Goal: Information Seeking & Learning: Learn about a topic

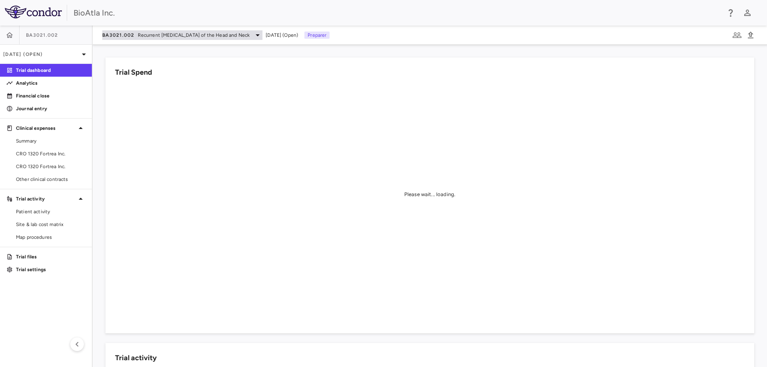
click at [250, 35] on span "Recurrent [MEDICAL_DATA] of the Head and Neck" at bounding box center [194, 35] width 112 height 7
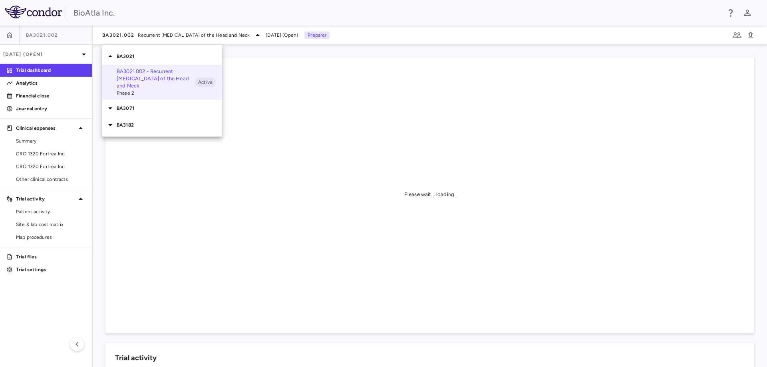
click at [117, 124] on p "BA3182" at bounding box center [170, 125] width 106 height 7
click at [143, 146] on span "Phase 1" at bounding box center [156, 147] width 78 height 7
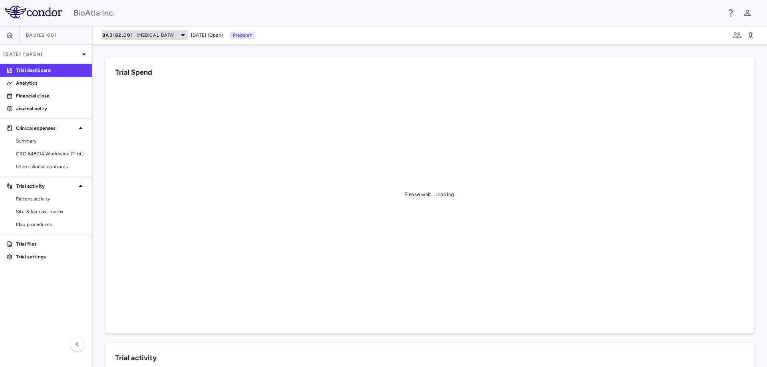
click at [167, 39] on div "BA3182.001 [MEDICAL_DATA]" at bounding box center [145, 35] width 86 height 10
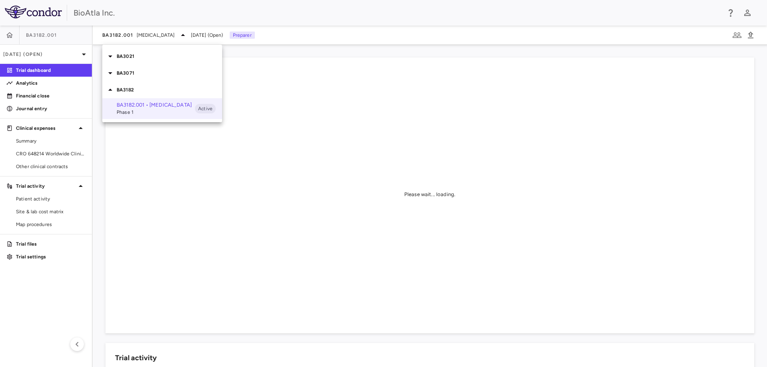
click at [129, 72] on p "BA3071" at bounding box center [170, 73] width 106 height 7
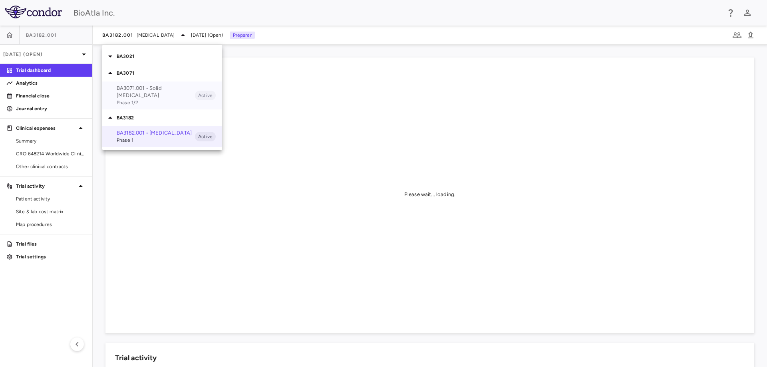
click at [131, 99] on span "Phase 1/2" at bounding box center [156, 102] width 78 height 7
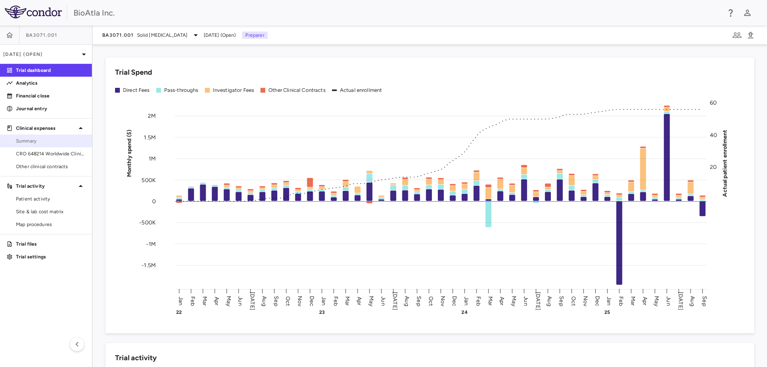
click at [51, 143] on span "Summary" at bounding box center [51, 140] width 70 height 7
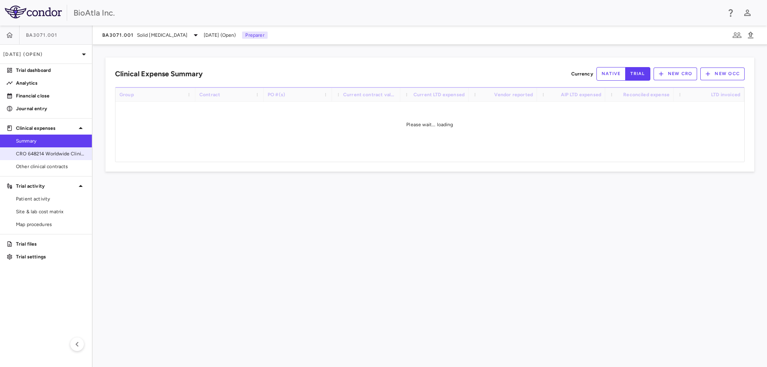
click at [49, 153] on span "CRO 648214 Worldwide Clinical Trials Holdings, Inc." at bounding box center [51, 153] width 70 height 7
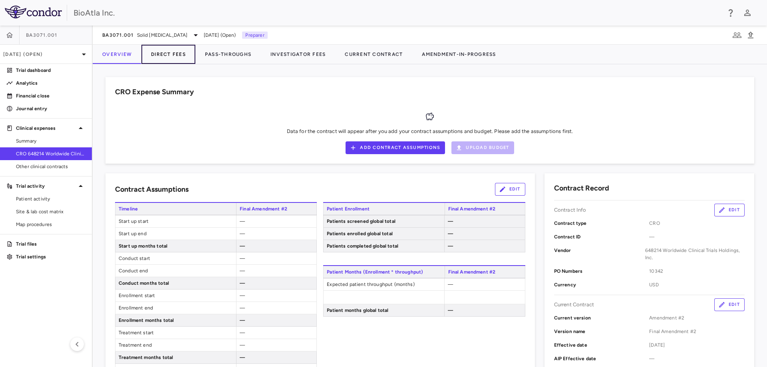
click at [161, 58] on button "Direct Fees" at bounding box center [168, 54] width 54 height 19
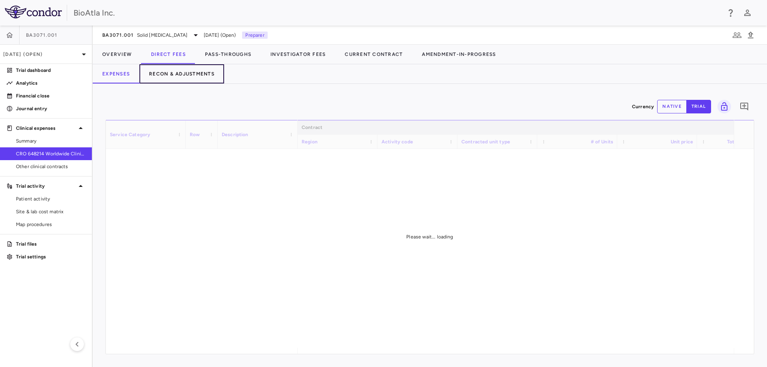
click at [187, 72] on button "Recon & Adjustments" at bounding box center [181, 73] width 85 height 19
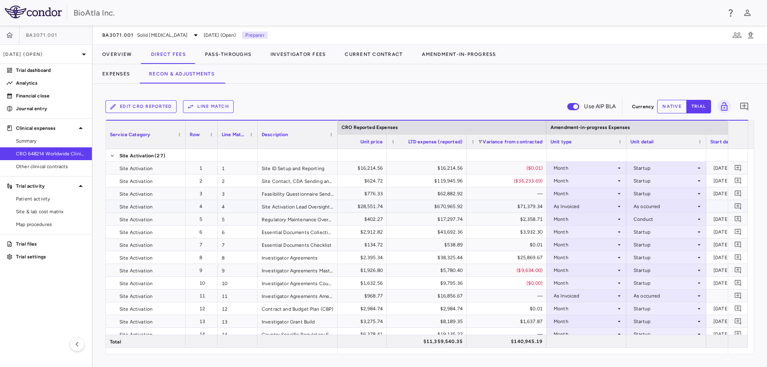
click at [618, 206] on icon at bounding box center [619, 206] width 6 height 6
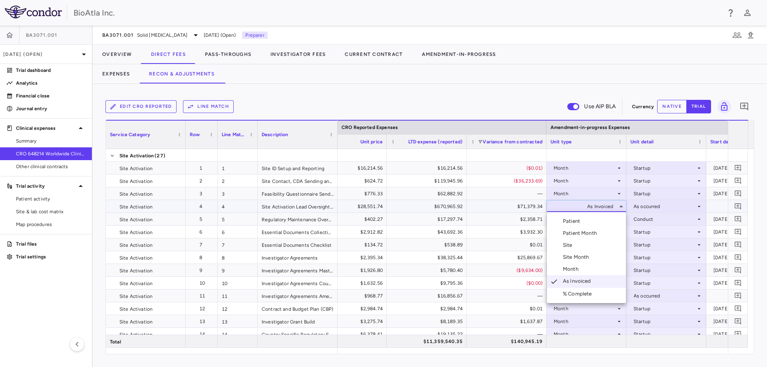
click at [566, 267] on div "Month" at bounding box center [572, 269] width 19 height 7
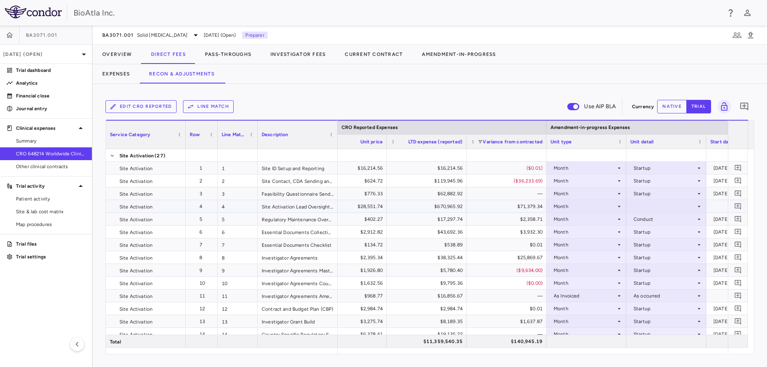
click at [685, 204] on div at bounding box center [667, 207] width 72 height 12
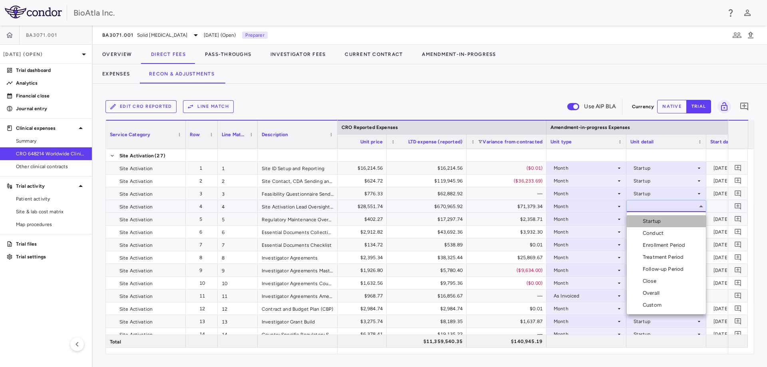
click at [653, 224] on div "Startup" at bounding box center [653, 221] width 21 height 7
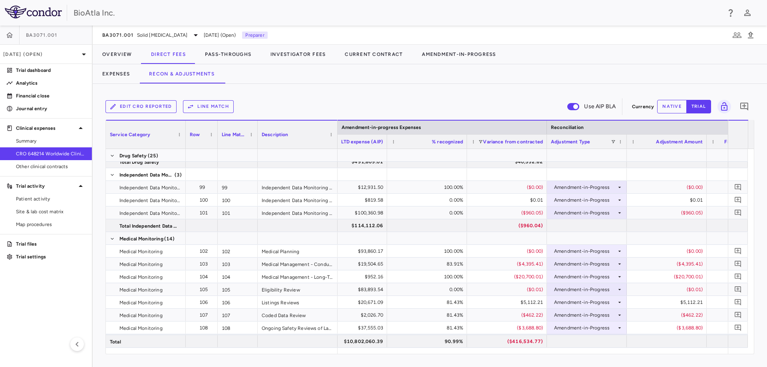
scroll to position [0, 2050]
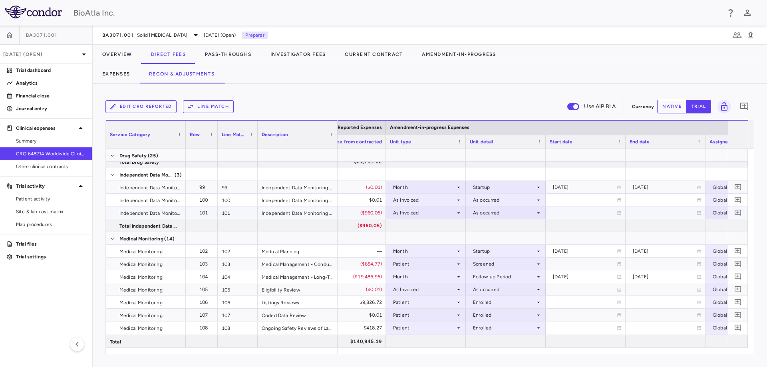
click at [410, 208] on div "As Invoiced" at bounding box center [424, 213] width 62 height 13
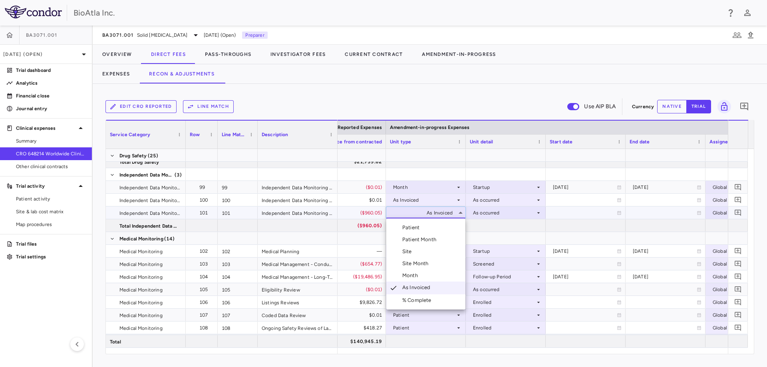
click at [416, 272] on li "Month" at bounding box center [425, 276] width 79 height 12
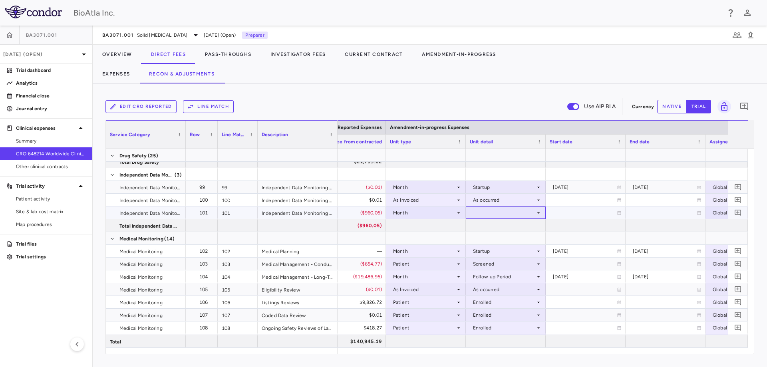
click at [497, 211] on div at bounding box center [506, 213] width 72 height 12
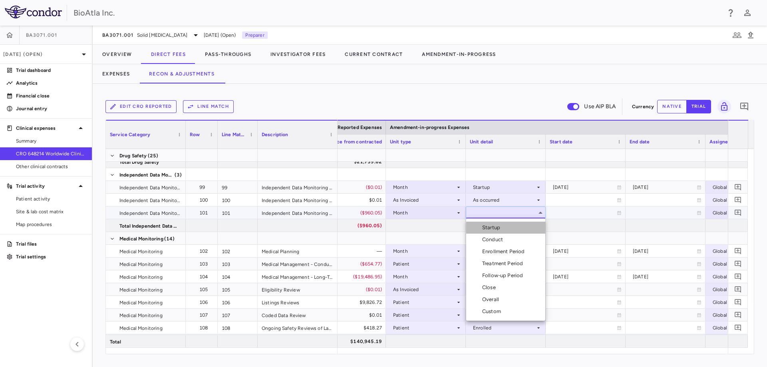
click at [492, 229] on div "Startup" at bounding box center [492, 227] width 21 height 7
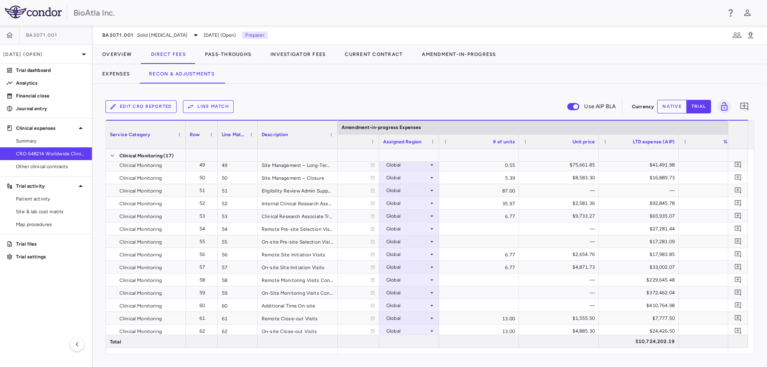
scroll to position [0, 1721]
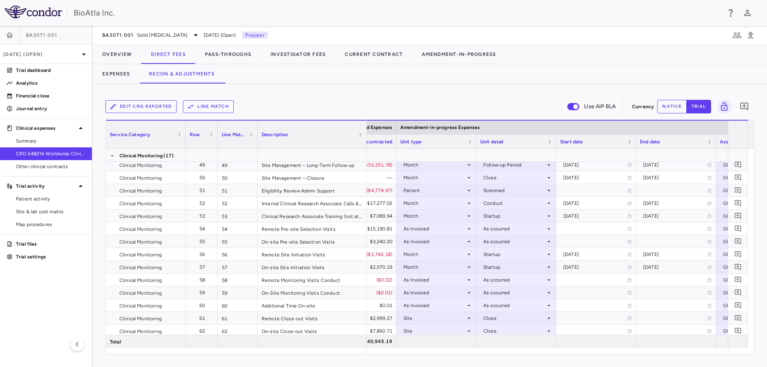
drag, startPoint x: 336, startPoint y: 124, endPoint x: 365, endPoint y: 131, distance: 30.0
click at [365, 131] on div at bounding box center [366, 135] width 3 height 28
click at [465, 280] on div "As Invoiced" at bounding box center [435, 280] width 62 height 13
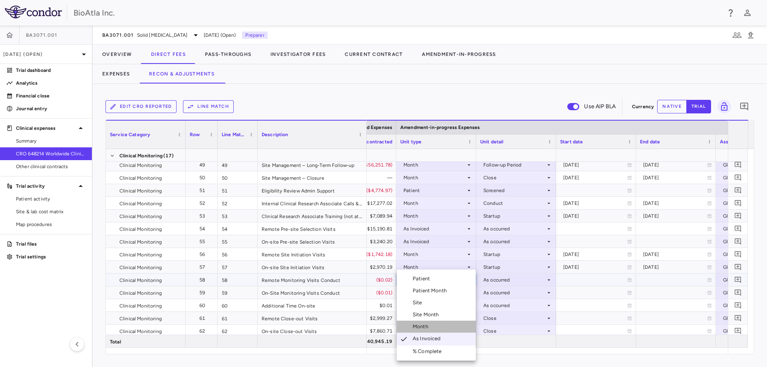
click at [429, 324] on div "Month" at bounding box center [422, 326] width 19 height 7
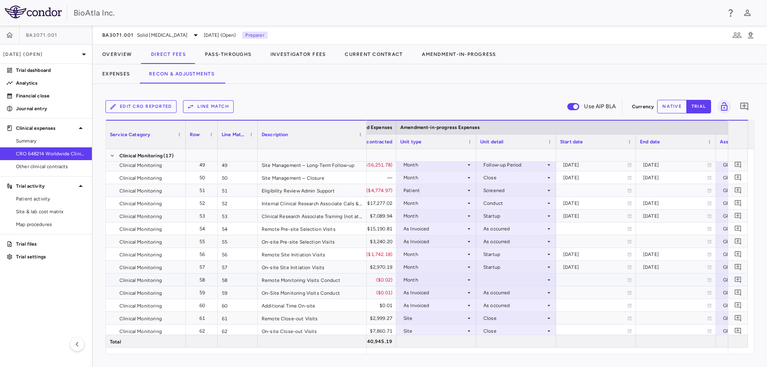
click at [506, 279] on div at bounding box center [516, 280] width 72 height 12
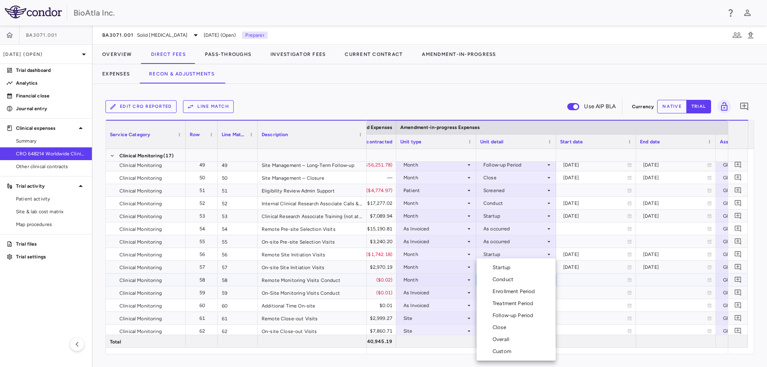
click at [503, 340] on div "Overall" at bounding box center [503, 339] width 20 height 7
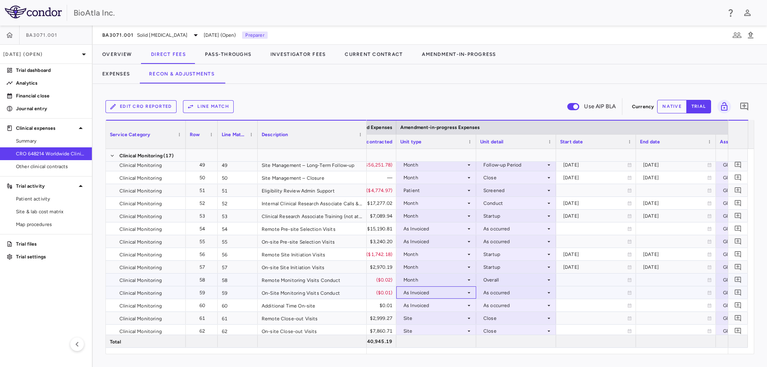
click at [420, 291] on div "As Invoiced" at bounding box center [435, 293] width 62 height 13
click at [421, 296] on div "As Invoiced" at bounding box center [435, 293] width 62 height 13
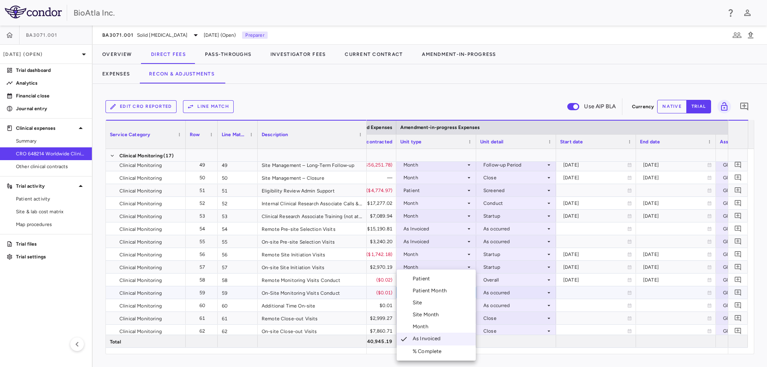
click at [424, 328] on div "Month" at bounding box center [422, 326] width 19 height 7
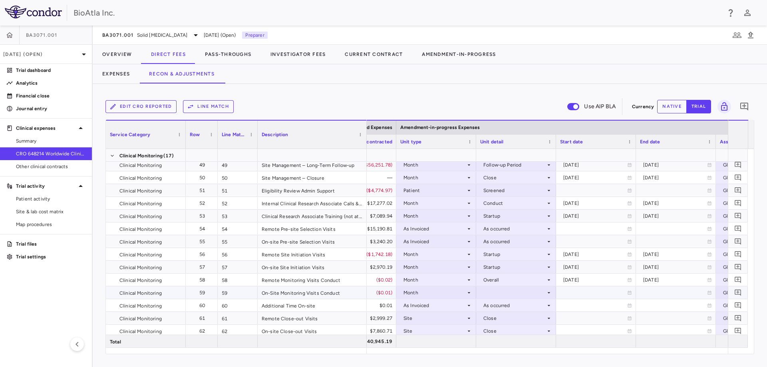
click at [506, 293] on div at bounding box center [516, 293] width 72 height 12
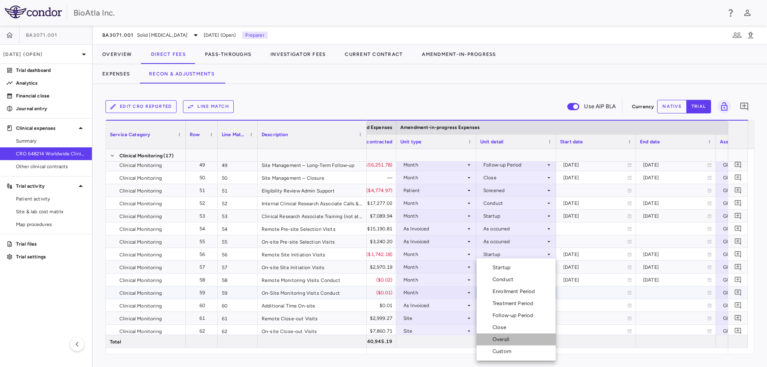
click at [494, 341] on div "Overall" at bounding box center [503, 339] width 20 height 7
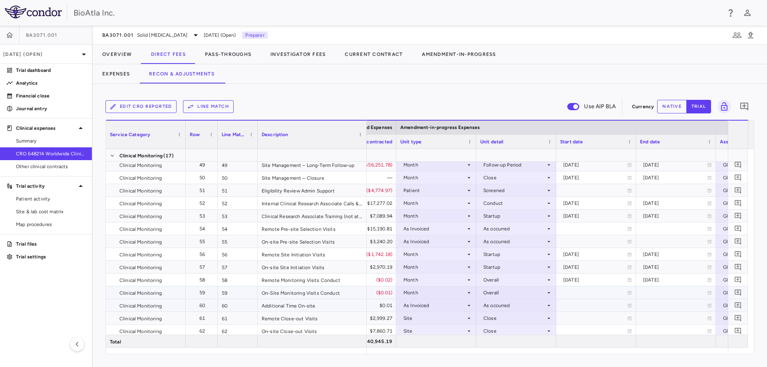
click at [427, 305] on div "As Invoiced" at bounding box center [435, 305] width 62 height 13
click at [426, 326] on div "Site" at bounding box center [435, 331] width 62 height 13
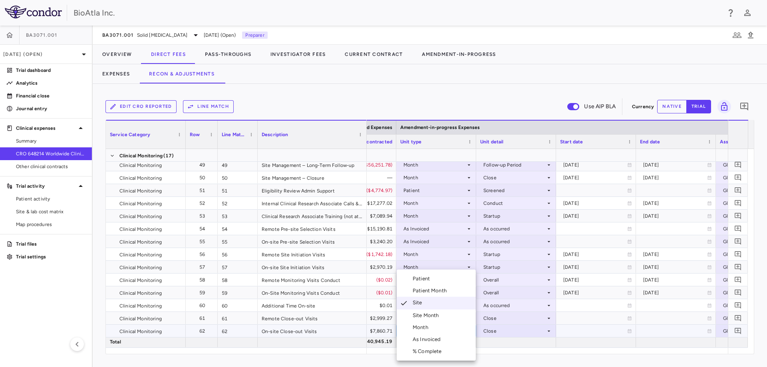
click at [534, 303] on div at bounding box center [383, 183] width 767 height 367
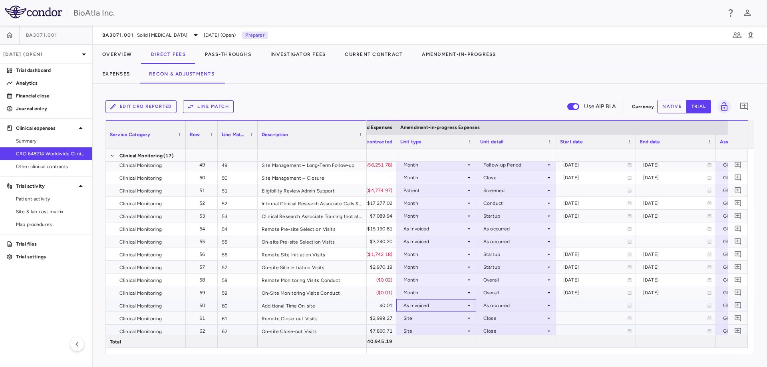
click at [439, 305] on div "As Invoiced" at bounding box center [435, 305] width 62 height 13
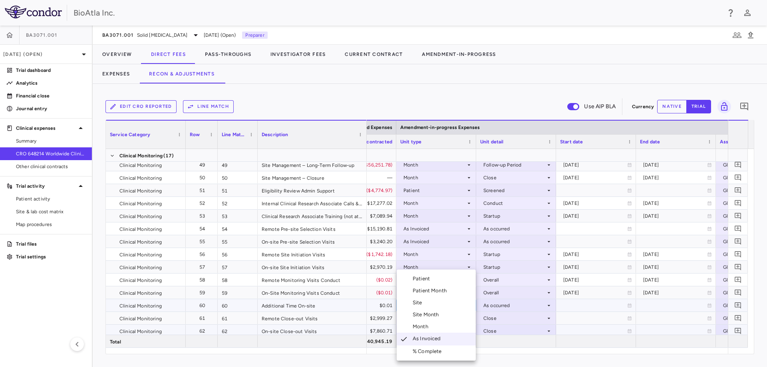
click at [426, 329] on div "Month" at bounding box center [422, 326] width 19 height 7
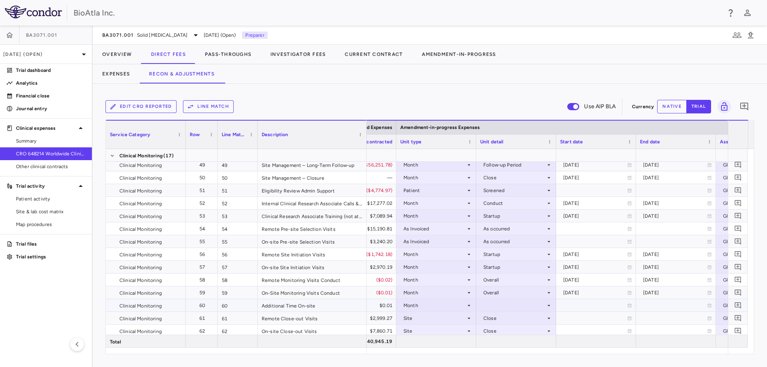
click at [516, 307] on div at bounding box center [516, 306] width 72 height 12
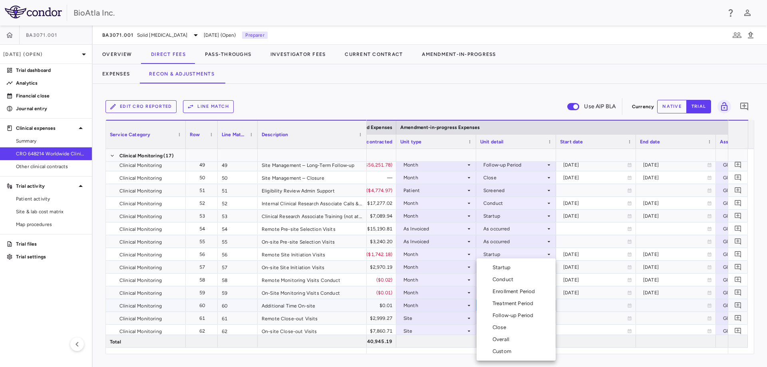
click at [505, 339] on div "Overall" at bounding box center [503, 339] width 20 height 7
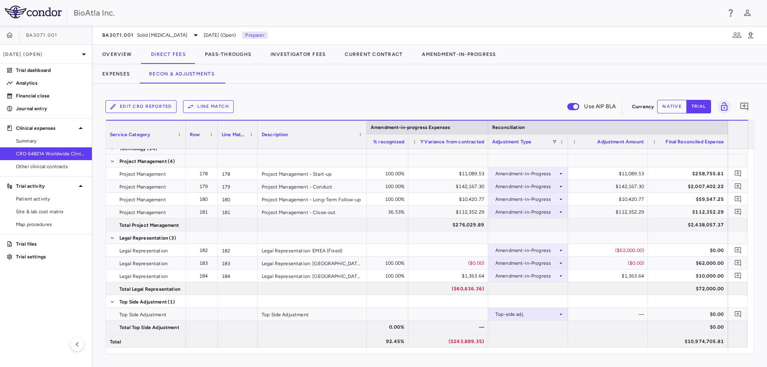
scroll to position [2666, 0]
